Goal: Task Accomplishment & Management: Complete application form

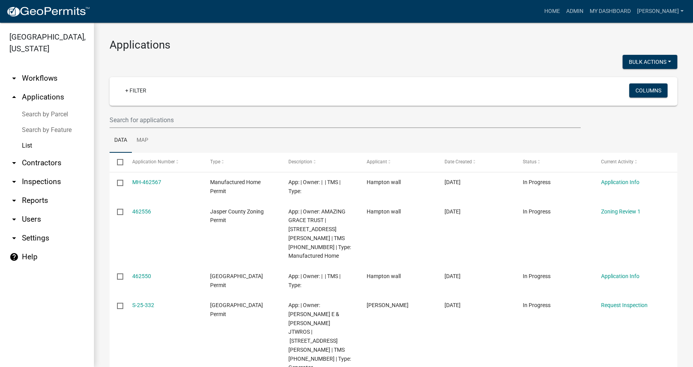
select select "3: 100"
click at [136, 116] on input "text" at bounding box center [345, 120] width 471 height 16
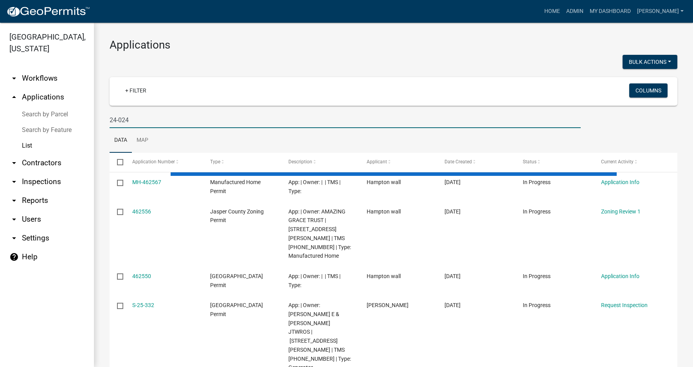
type input "24-024"
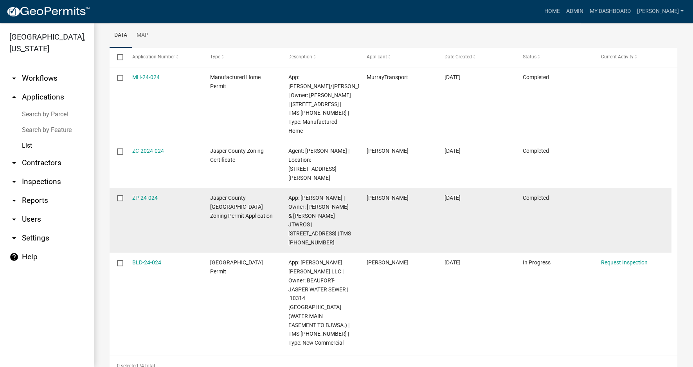
scroll to position [111, 0]
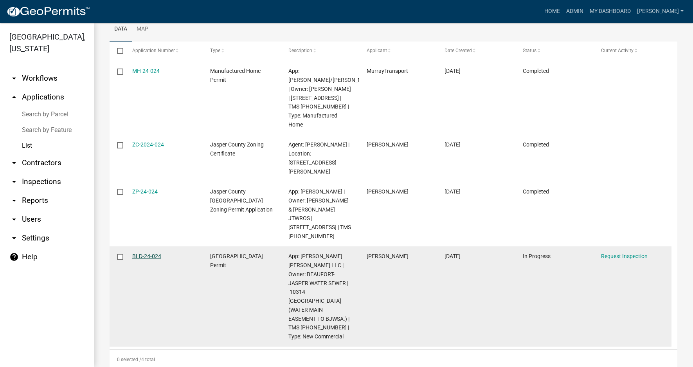
click at [146, 255] on link "BLD-24-024" at bounding box center [146, 256] width 29 height 6
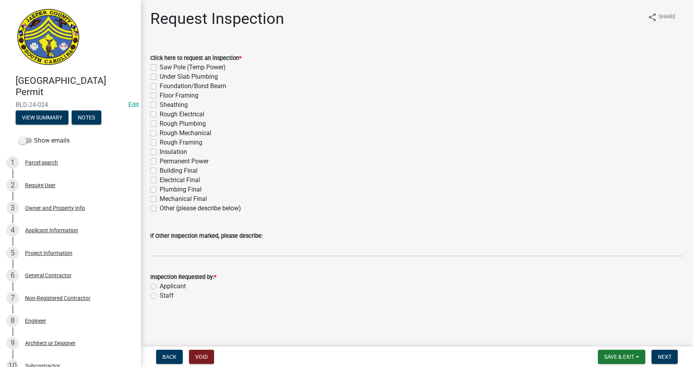
click at [160, 116] on label "Rough Electrical" at bounding box center [182, 114] width 45 height 9
click at [160, 115] on input "Rough Electrical" at bounding box center [162, 112] width 5 height 5
checkbox input "true"
checkbox input "false"
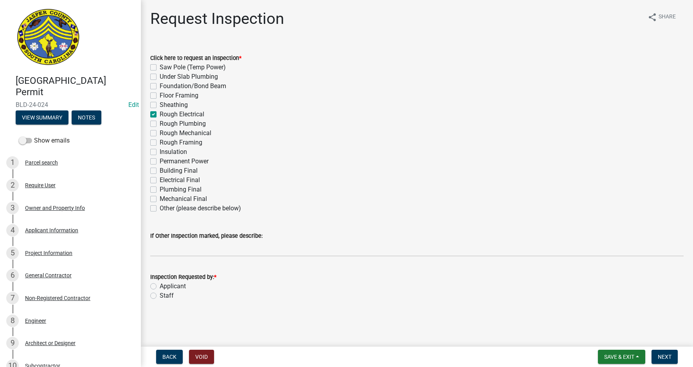
checkbox input "false"
checkbox input "true"
checkbox input "false"
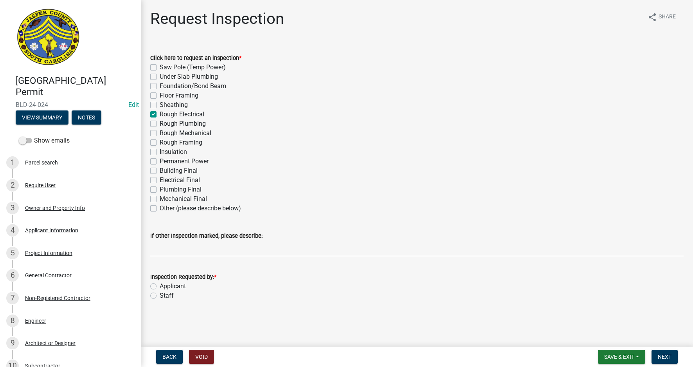
checkbox input "false"
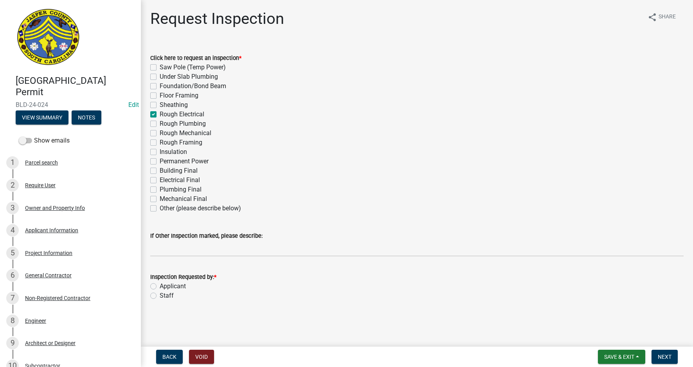
checkbox input "false"
click at [160, 116] on label "Rough Electrical" at bounding box center [182, 114] width 45 height 9
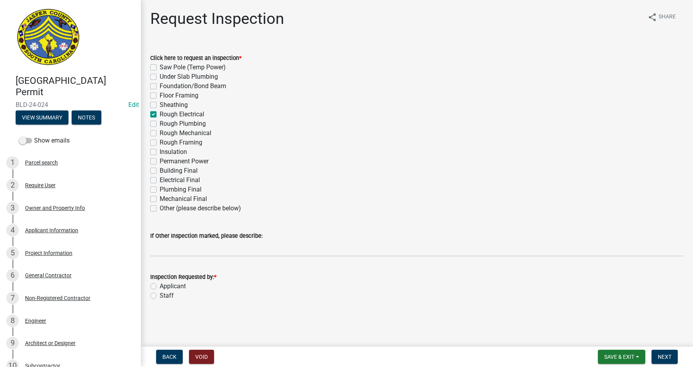
click at [160, 115] on input "Rough Electrical" at bounding box center [162, 112] width 5 height 5
checkbox input "false"
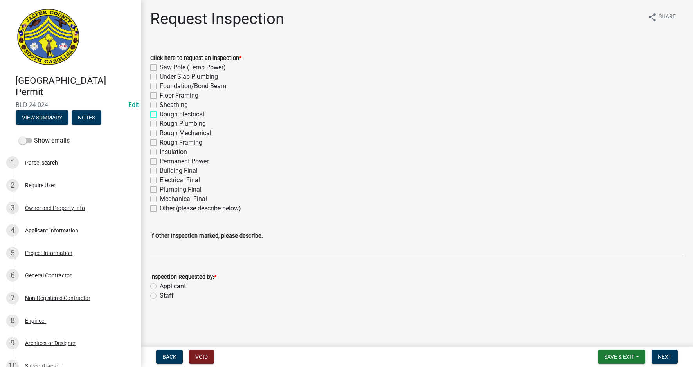
checkbox input "false"
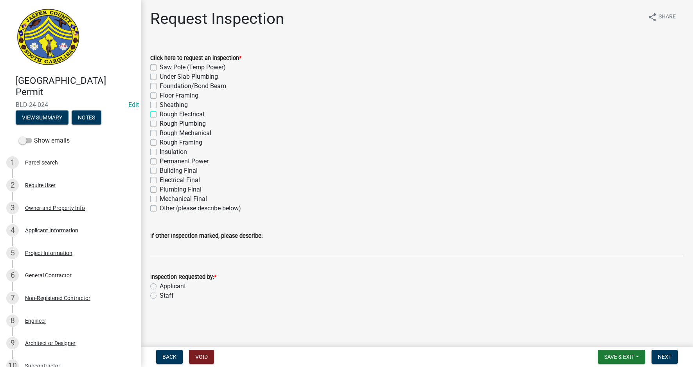
checkbox input "false"
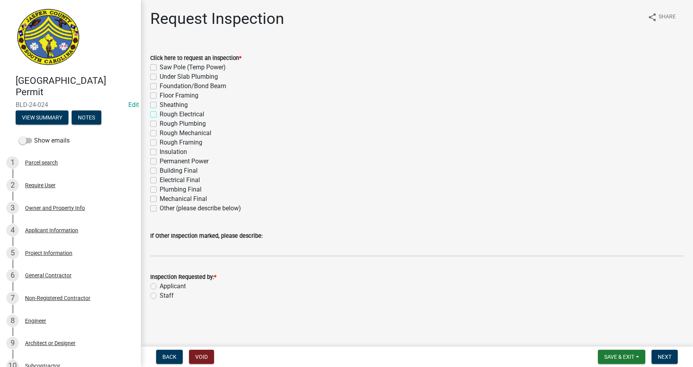
checkbox input "false"
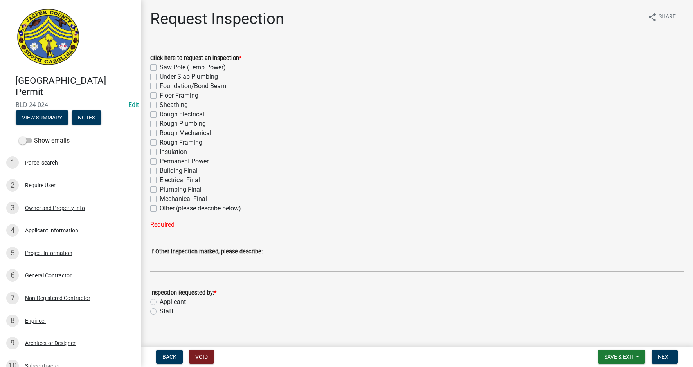
click at [160, 190] on label "Plumbing Final" at bounding box center [181, 189] width 42 height 9
click at [160, 190] on input "Plumbing Final" at bounding box center [162, 187] width 5 height 5
checkbox input "true"
checkbox input "false"
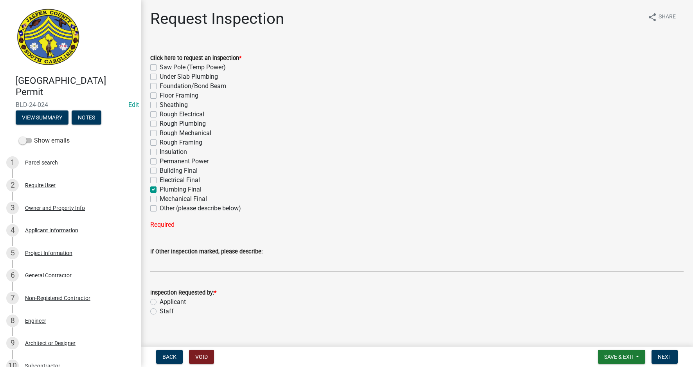
checkbox input "false"
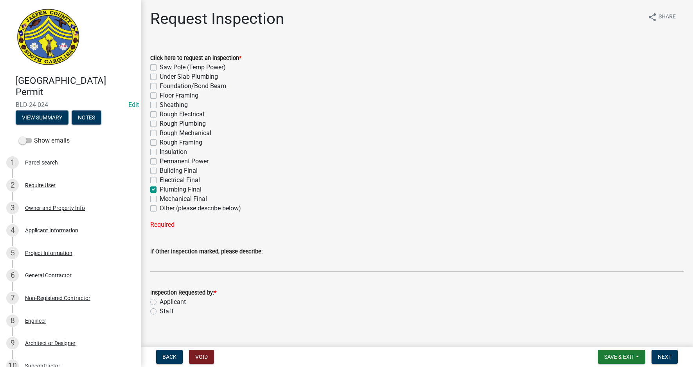
checkbox input "false"
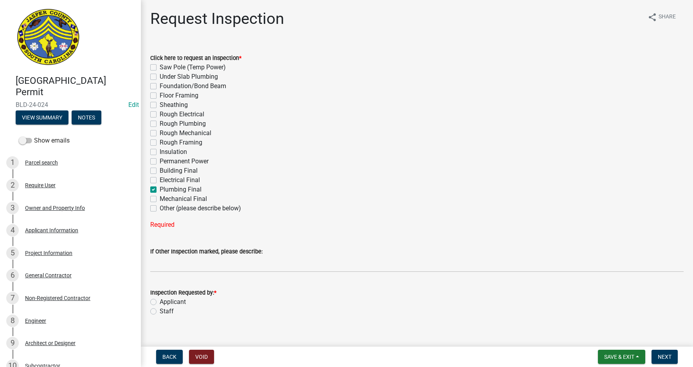
checkbox input "false"
checkbox input "true"
checkbox input "false"
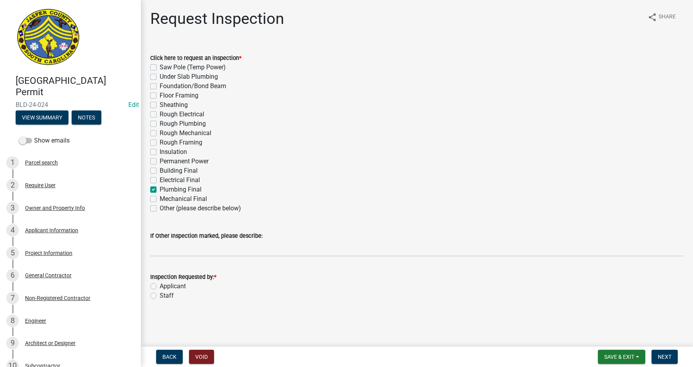
click at [160, 179] on label "Electrical Final" at bounding box center [180, 179] width 40 height 9
click at [160, 179] on input "Electrical Final" at bounding box center [162, 177] width 5 height 5
checkbox input "true"
checkbox input "false"
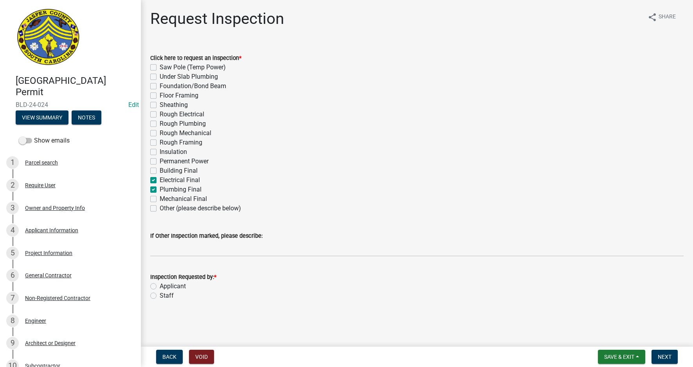
checkbox input "false"
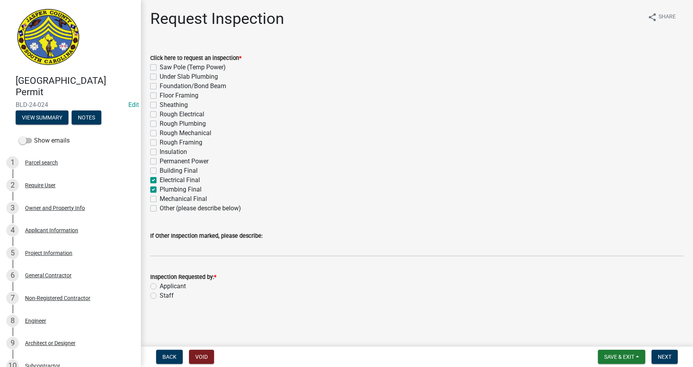
checkbox input "false"
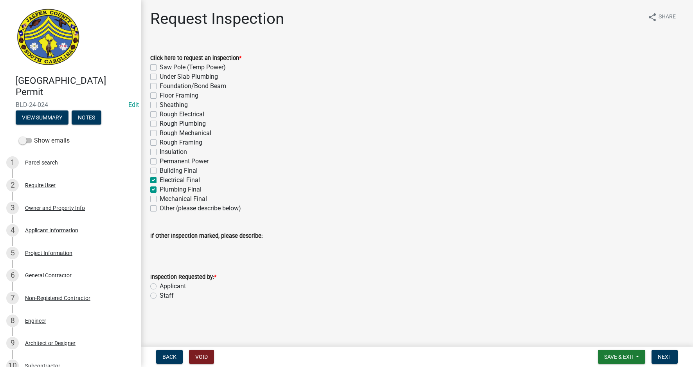
checkbox input "true"
checkbox input "false"
click at [160, 209] on label "Other (please describe below)" at bounding box center [200, 208] width 81 height 9
click at [160, 209] on input "Other (please describe below)" at bounding box center [162, 206] width 5 height 5
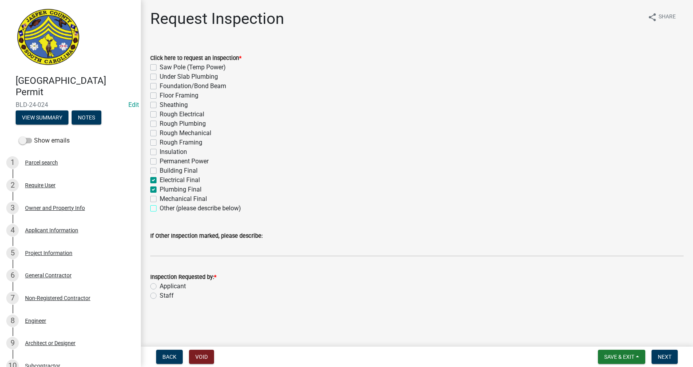
checkbox input "true"
checkbox input "false"
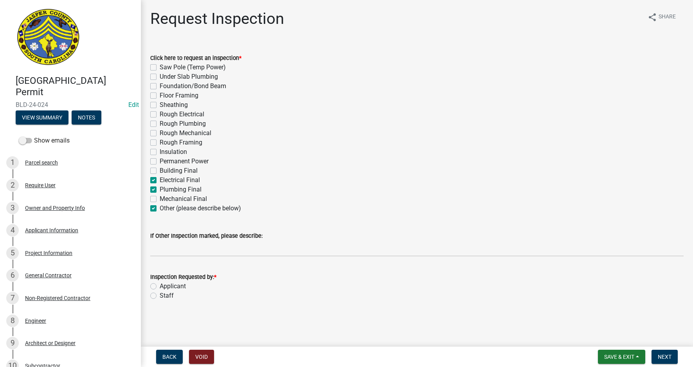
checkbox input "false"
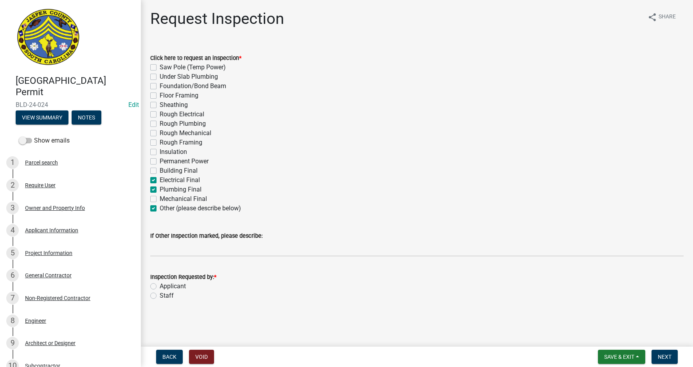
checkbox input "false"
checkbox input "true"
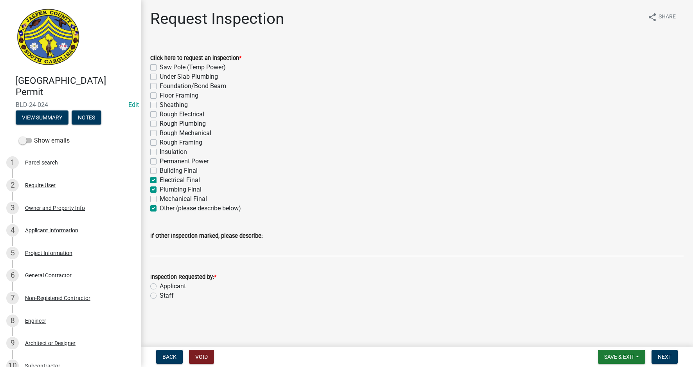
checkbox input "false"
checkbox input "true"
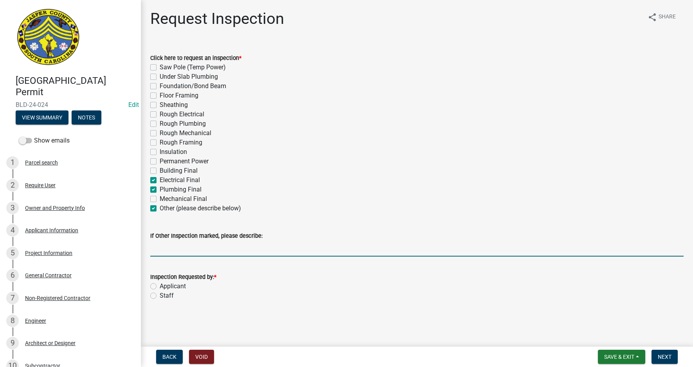
click at [163, 245] on input "If Other Inspection marked, please describe:" at bounding box center [417, 248] width 534 height 16
type input "End Wall"
click at [160, 285] on label "Applicant" at bounding box center [173, 286] width 26 height 9
click at [160, 285] on input "Applicant" at bounding box center [162, 284] width 5 height 5
radio input "true"
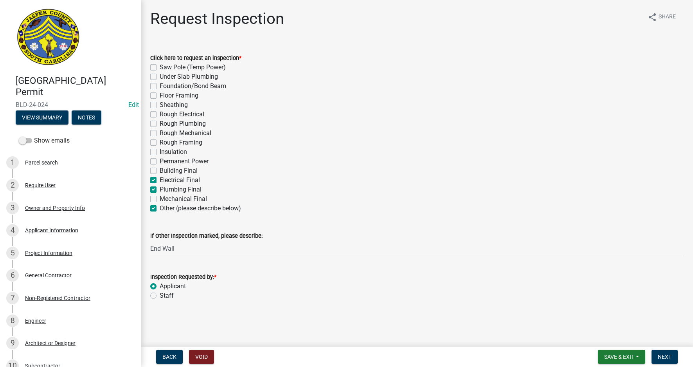
click at [160, 122] on label "Rough Plumbing" at bounding box center [183, 123] width 46 height 9
click at [160, 122] on input "Rough Plumbing" at bounding box center [162, 121] width 5 height 5
checkbox input "true"
checkbox input "false"
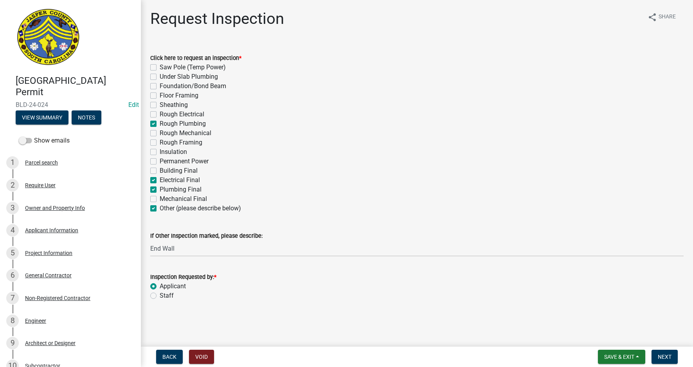
checkbox input "false"
checkbox input "true"
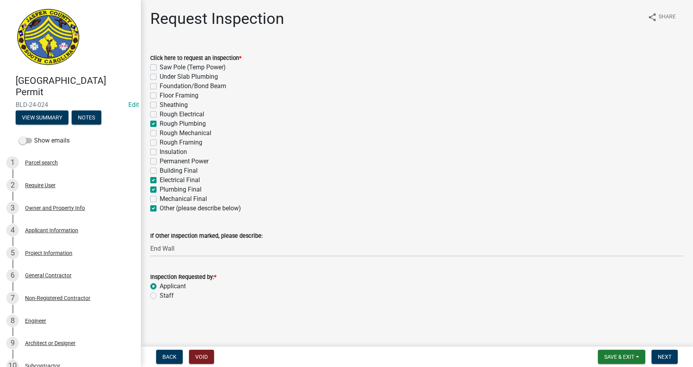
checkbox input "false"
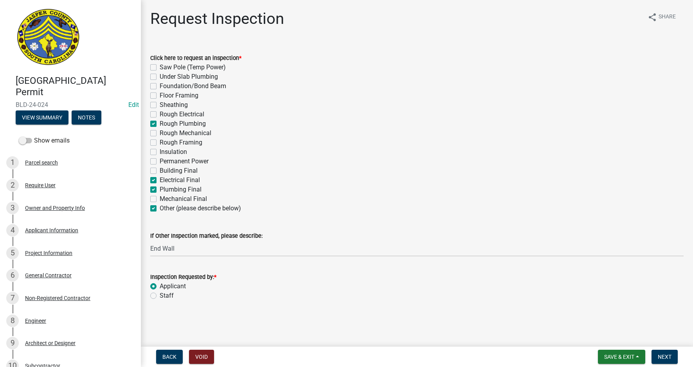
checkbox input "true"
checkbox input "false"
checkbox input "true"
click at [160, 111] on label "Rough Electrical" at bounding box center [182, 114] width 45 height 9
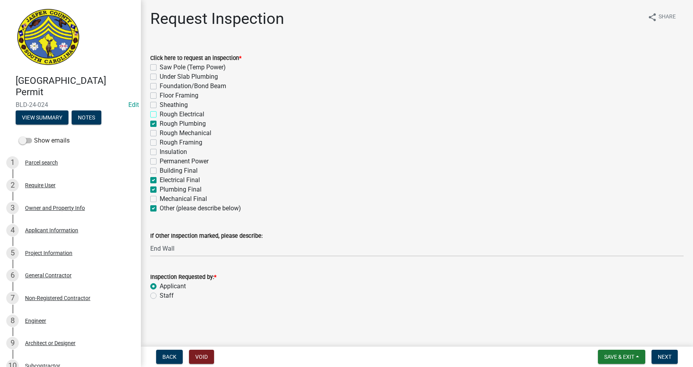
click at [160, 111] on input "Rough Electrical" at bounding box center [162, 112] width 5 height 5
checkbox input "true"
checkbox input "false"
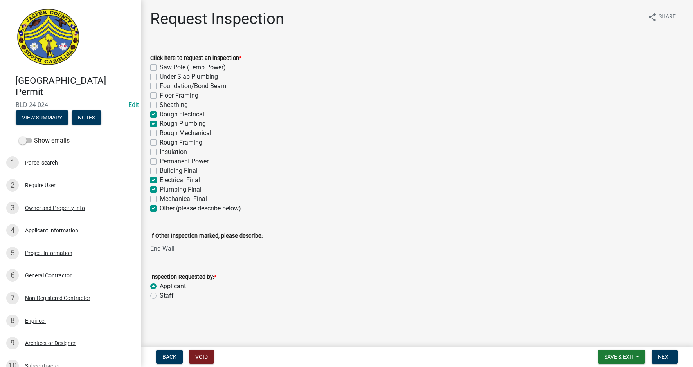
checkbox input "false"
checkbox input "true"
checkbox input "false"
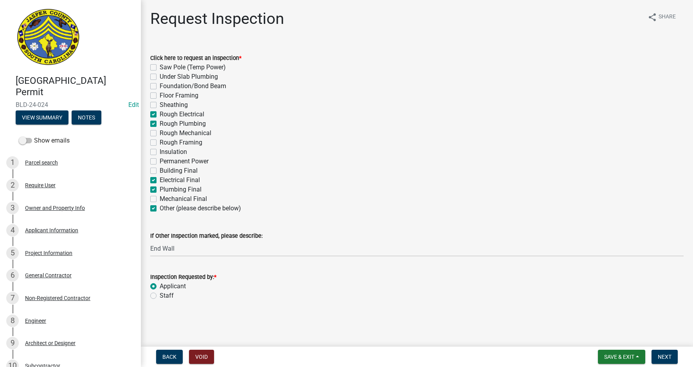
checkbox input "false"
checkbox input "true"
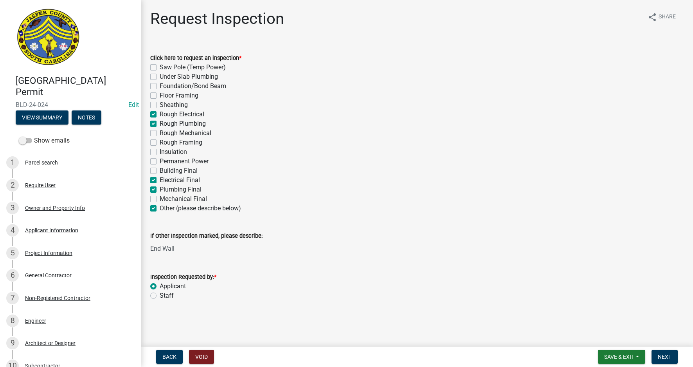
checkbox input "true"
checkbox input "false"
checkbox input "true"
click at [160, 181] on label "Electrical Final" at bounding box center [180, 179] width 40 height 9
click at [160, 181] on input "Electrical Final" at bounding box center [162, 177] width 5 height 5
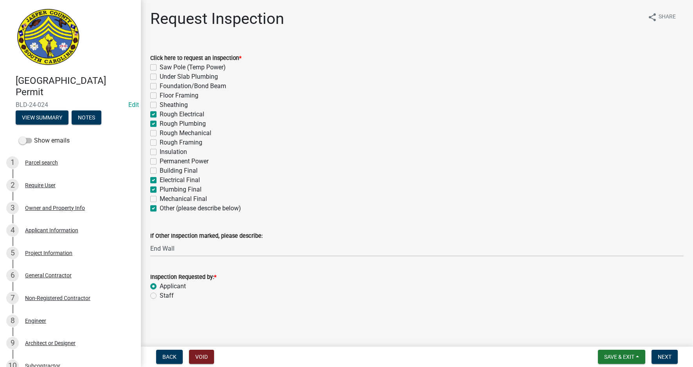
checkbox input "false"
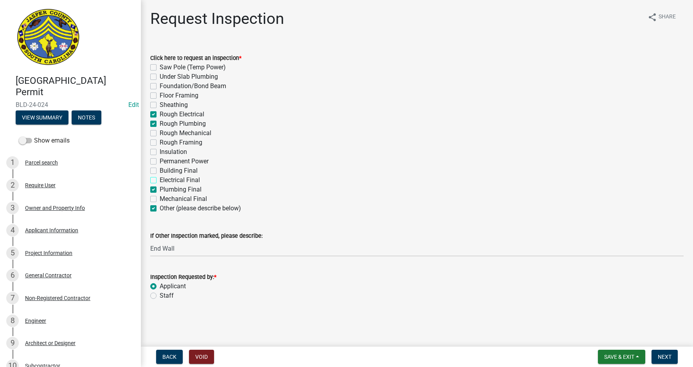
checkbox input "false"
checkbox input "true"
checkbox input "false"
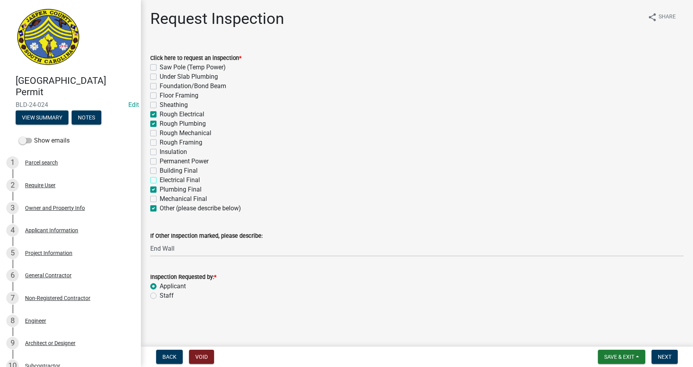
checkbox input "false"
checkbox input "true"
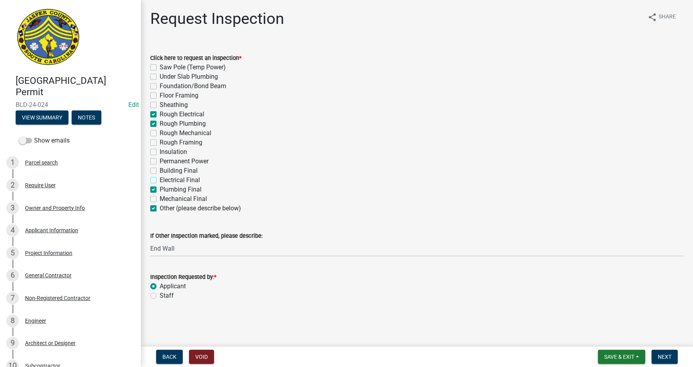
checkbox input "false"
checkbox input "true"
click at [160, 190] on label "Plumbing Final" at bounding box center [181, 189] width 42 height 9
click at [160, 190] on input "Plumbing Final" at bounding box center [162, 187] width 5 height 5
checkbox input "false"
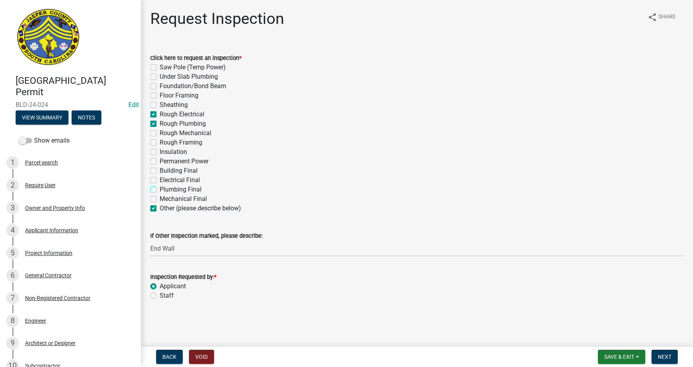
checkbox input "false"
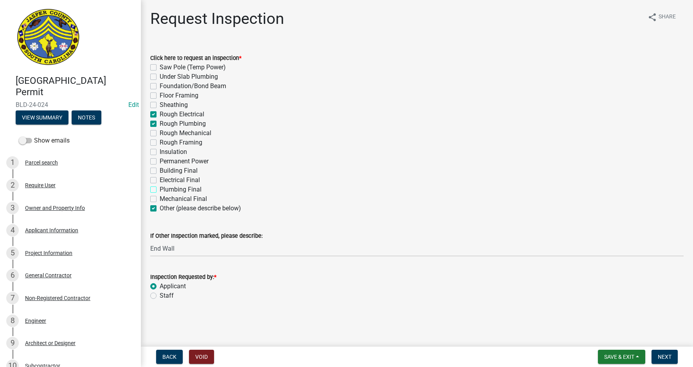
checkbox input "true"
checkbox input "false"
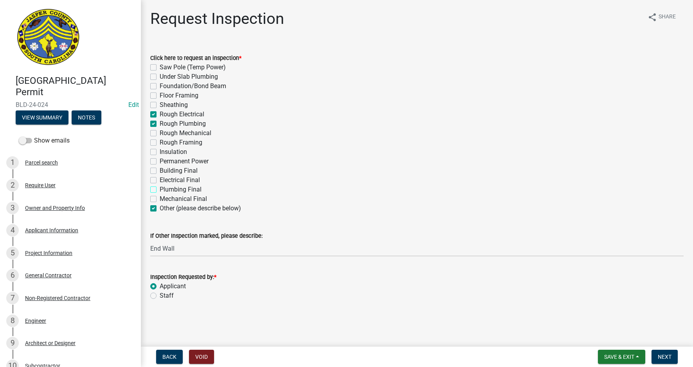
checkbox input "false"
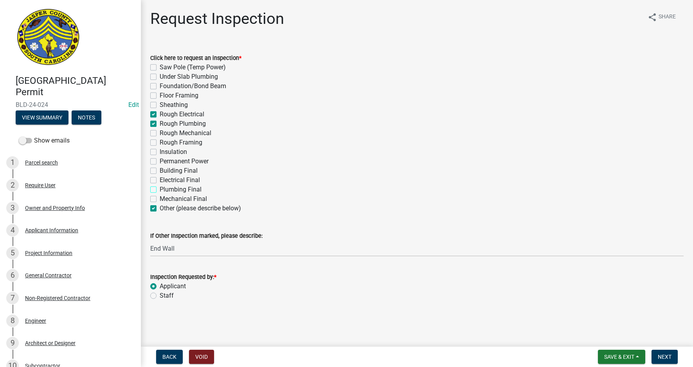
checkbox input "true"
click at [626, 356] on span "Save & Exit" at bounding box center [620, 357] width 30 height 6
click at [602, 334] on button "Save & Exit" at bounding box center [614, 336] width 63 height 19
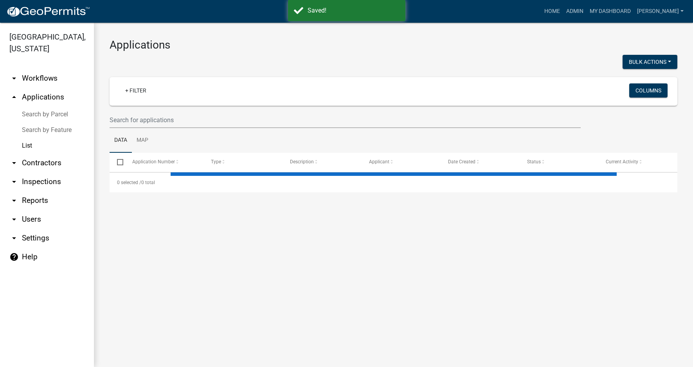
select select "3: 100"
